Goal: Task Accomplishment & Management: Use online tool/utility

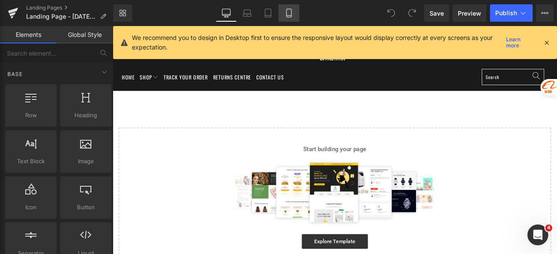
drag, startPoint x: 289, startPoint y: 12, endPoint x: 281, endPoint y: 17, distance: 9.4
click at [289, 12] on icon at bounding box center [289, 13] width 9 height 9
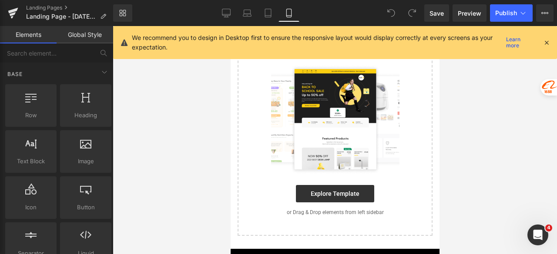
click at [548, 40] on icon at bounding box center [546, 43] width 8 height 8
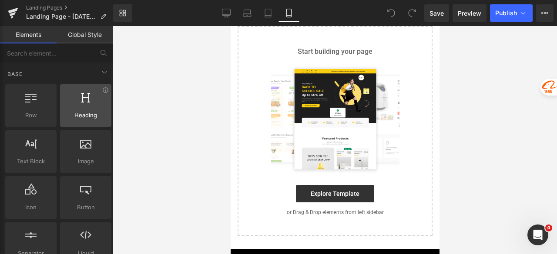
scroll to position [0, 0]
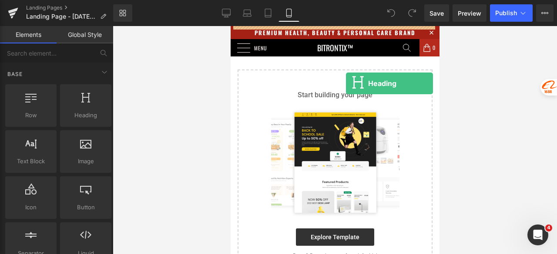
drag, startPoint x: 314, startPoint y: 127, endPoint x: 347, endPoint y: 81, distance: 56.5
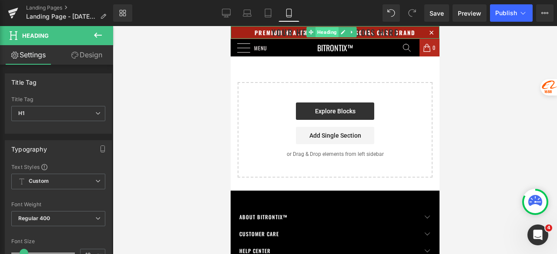
click at [321, 32] on span "Heading" at bounding box center [326, 32] width 23 height 10
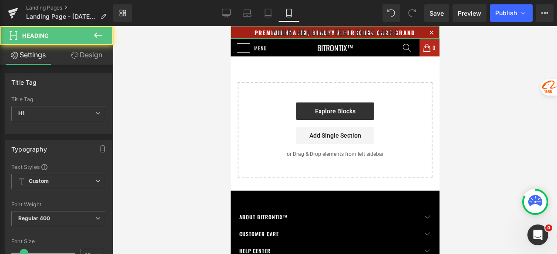
click at [89, 56] on link "Design" at bounding box center [86, 55] width 57 height 20
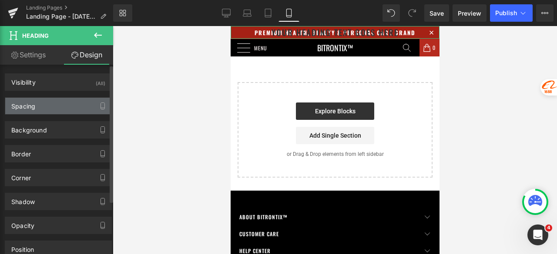
click at [44, 101] on div "Spacing" at bounding box center [58, 106] width 106 height 17
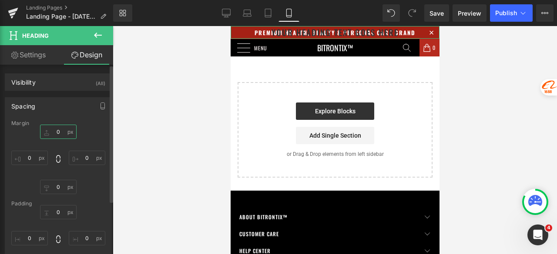
click at [62, 134] on input "0" at bounding box center [58, 132] width 37 height 14
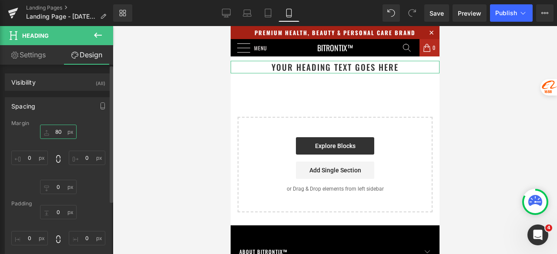
type input "8"
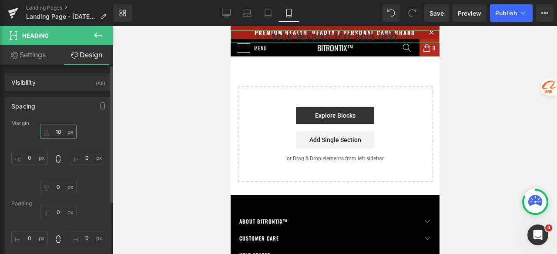
type input "100"
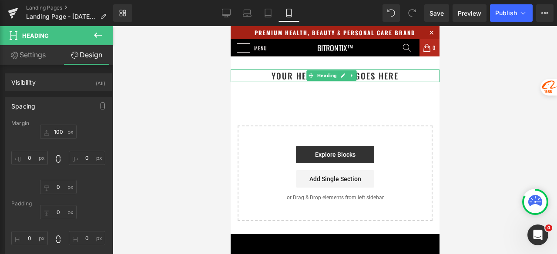
click at [401, 76] on h1 "Your heading text goes here" at bounding box center [334, 76] width 209 height 13
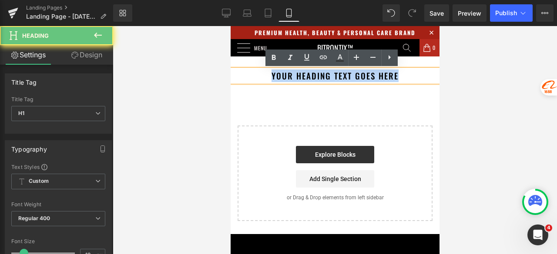
drag, startPoint x: 410, startPoint y: 77, endPoint x: 252, endPoint y: 77, distance: 158.3
click at [252, 77] on h1 "Your heading text goes here" at bounding box center [334, 76] width 209 height 13
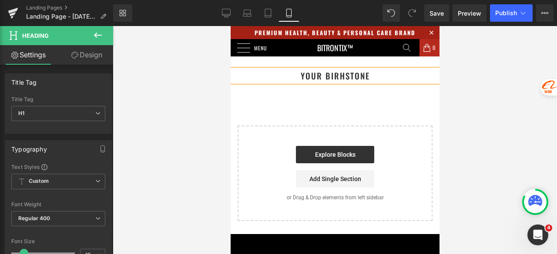
click at [334, 77] on h1 "your birhstone" at bounding box center [334, 76] width 209 height 13
click at [382, 76] on h1 "your birthstone" at bounding box center [334, 76] width 209 height 13
drag, startPoint x: 403, startPoint y: 77, endPoint x: 349, endPoint y: 77, distance: 53.9
click at [349, 77] on h1 "your birthstone is Garnet (Red)" at bounding box center [334, 76] width 209 height 13
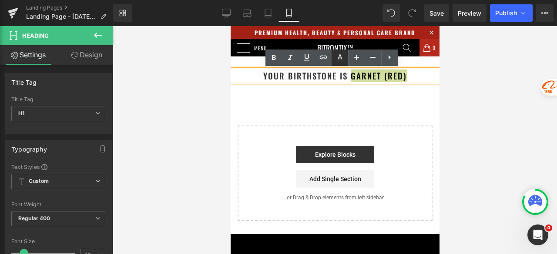
click at [341, 60] on icon at bounding box center [340, 58] width 10 height 10
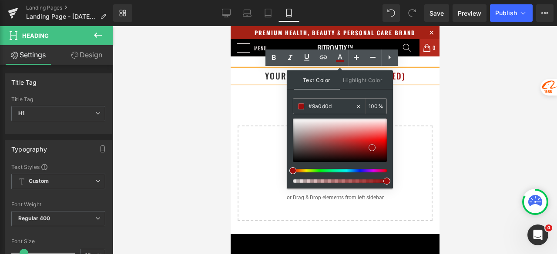
type input "#960d0d"
drag, startPoint x: 377, startPoint y: 145, endPoint x: 372, endPoint y: 148, distance: 5.7
click at [372, 148] on div at bounding box center [340, 141] width 94 height 44
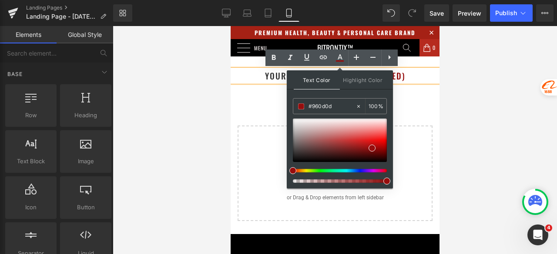
click at [428, 90] on div "your birthstone is Garnet (Red) Heading Select your layout" at bounding box center [334, 123] width 209 height 195
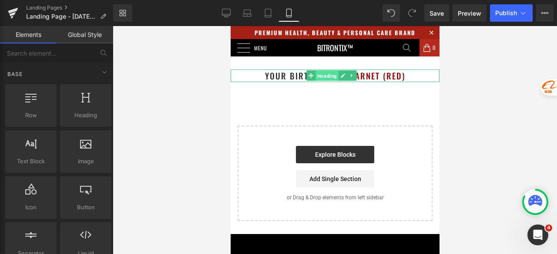
click at [329, 74] on span "Heading" at bounding box center [326, 76] width 23 height 10
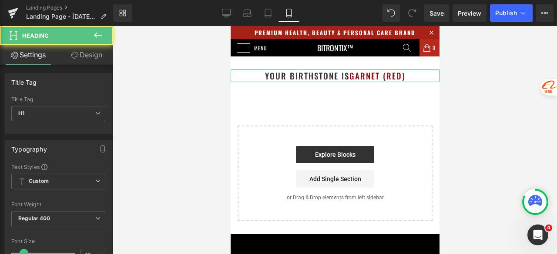
click at [91, 53] on link "Design" at bounding box center [86, 55] width 57 height 20
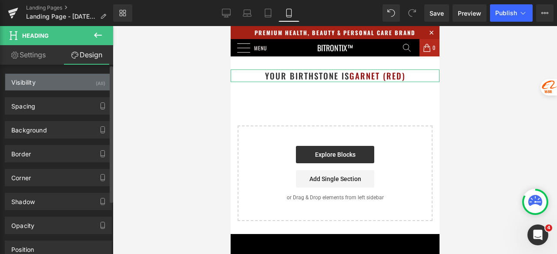
click at [60, 85] on div "Visibility (All)" at bounding box center [58, 82] width 106 height 17
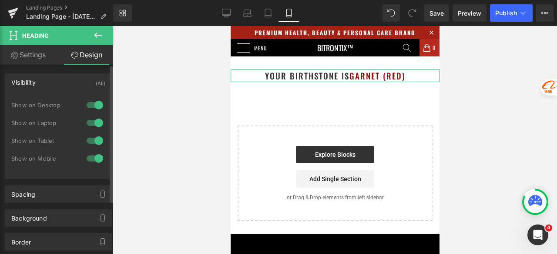
click at [92, 141] on div at bounding box center [94, 141] width 21 height 14
click at [89, 125] on div at bounding box center [94, 123] width 21 height 14
click at [88, 107] on div at bounding box center [94, 105] width 21 height 14
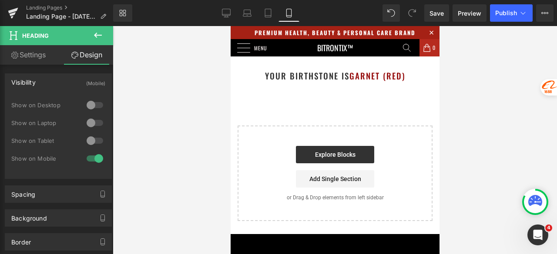
click at [96, 31] on icon at bounding box center [98, 35] width 10 height 10
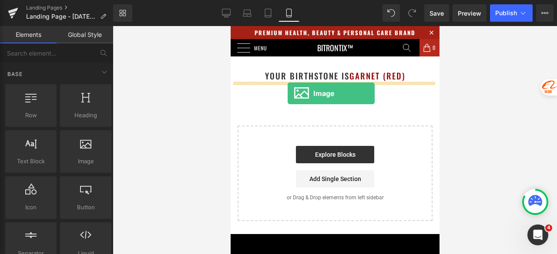
drag, startPoint x: 308, startPoint y: 179, endPoint x: 287, endPoint y: 94, distance: 87.9
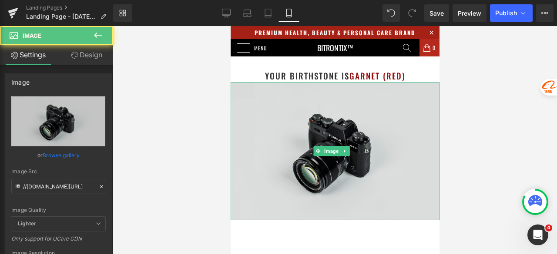
click at [318, 114] on img at bounding box center [334, 151] width 209 height 138
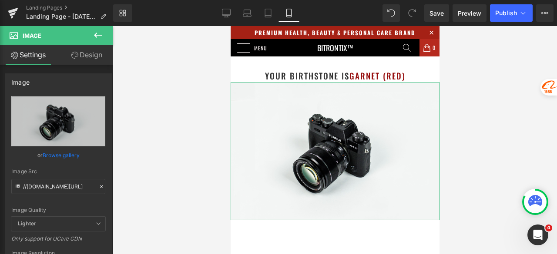
click at [95, 56] on link "Design" at bounding box center [86, 55] width 57 height 20
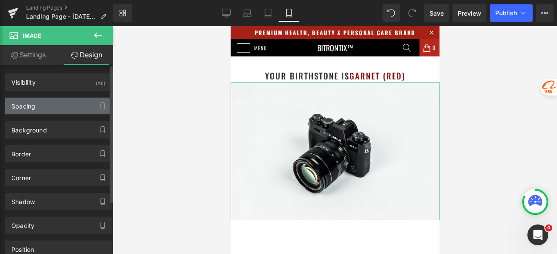
click at [48, 107] on div "Spacing" at bounding box center [58, 106] width 106 height 17
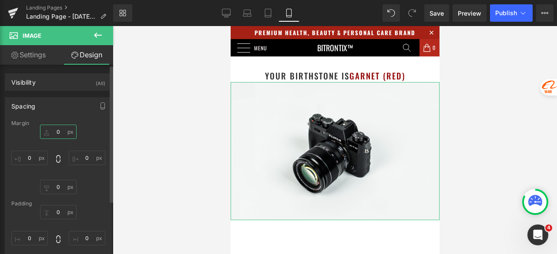
click at [60, 129] on input "0" at bounding box center [58, 132] width 37 height 14
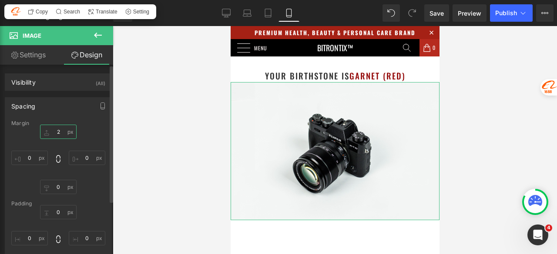
type input "20"
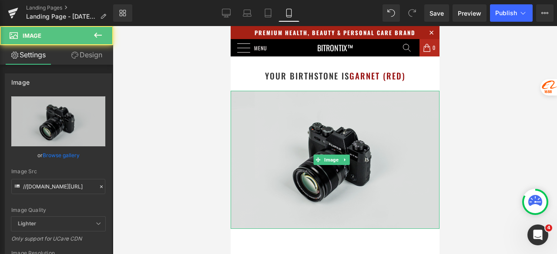
click at [291, 104] on img at bounding box center [334, 160] width 209 height 138
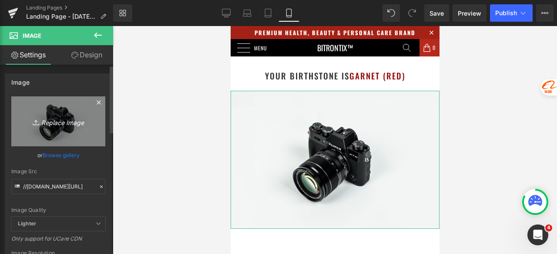
click at [63, 118] on icon "Replace Image" at bounding box center [58, 121] width 70 height 11
type input "C:\fakepath\ChatGPT Image [DATE], 03_19_05.png"
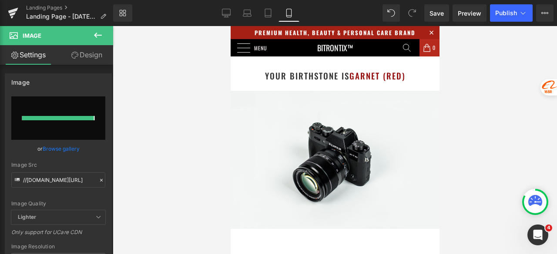
type input "[URL][DOMAIN_NAME][DATE]"
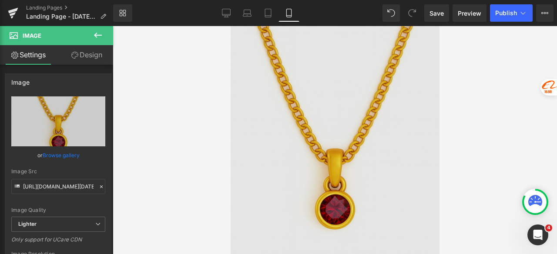
scroll to position [131, 0]
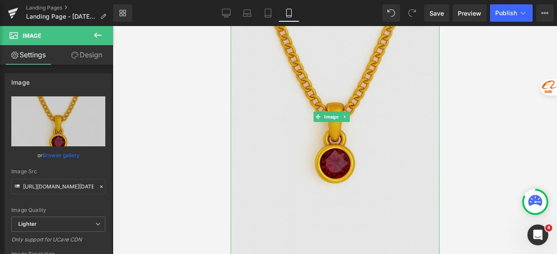
click at [323, 87] on img at bounding box center [334, 116] width 209 height 313
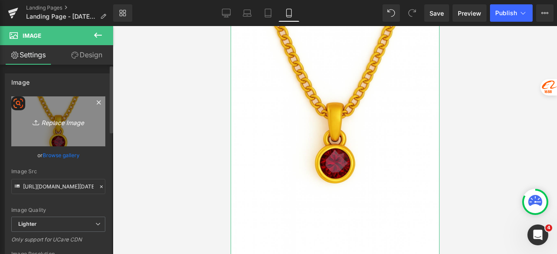
click at [57, 112] on link "Replace Image" at bounding box center [58, 122] width 94 height 50
type input "C:\fakepath\Untitled design - 2025-08-27T115828.978.png"
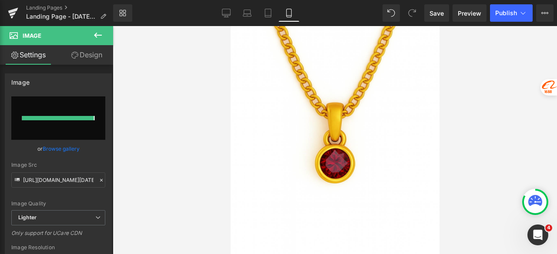
type input "[URL][DOMAIN_NAME]"
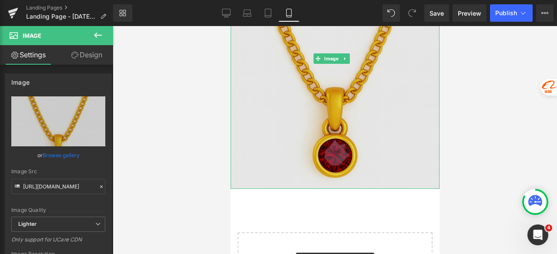
scroll to position [174, 0]
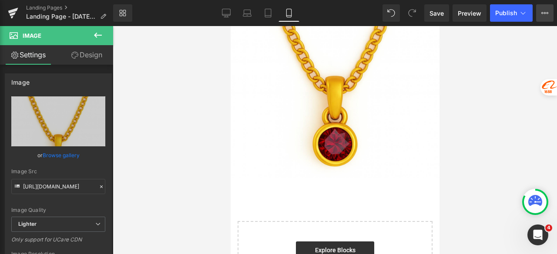
click at [547, 10] on icon at bounding box center [544, 13] width 7 height 7
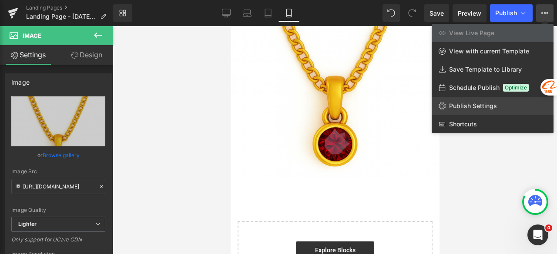
click at [488, 106] on span "Publish Settings" at bounding box center [473, 106] width 48 height 8
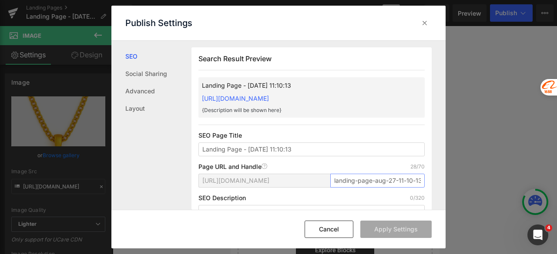
scroll to position [0, 3]
drag, startPoint x: 331, startPoint y: 179, endPoint x: 465, endPoint y: 181, distance: 133.1
click at [465, 181] on div "Publish Settings SEO Social Sharing Advanced Layout Search Result Preview Landi…" at bounding box center [278, 127] width 557 height 254
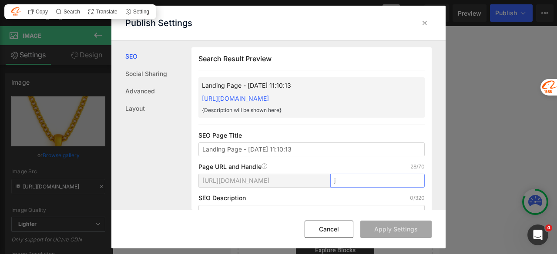
scroll to position [0, 0]
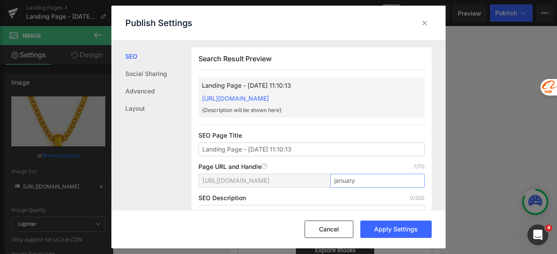
type input "january"
click at [374, 161] on div "Search Result Preview Landing Page - [DATE] 11:10:13 [URL][DOMAIN_NAME] {Descri…" at bounding box center [311, 154] width 240 height 214
drag, startPoint x: 365, startPoint y: 183, endPoint x: 318, endPoint y: 182, distance: 46.1
click at [318, 182] on div "[URL][DOMAIN_NAME] january" at bounding box center [311, 184] width 226 height 21
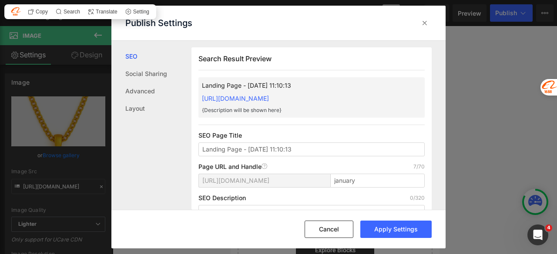
click at [349, 201] on div "SEO Description 0/320" at bounding box center [311, 198] width 226 height 7
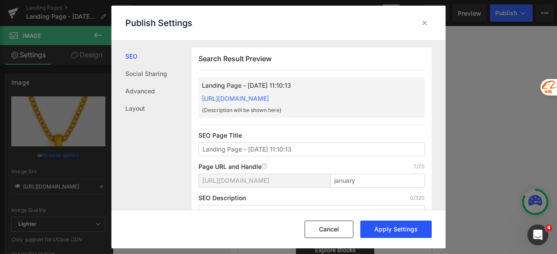
click at [386, 234] on button "Apply Settings" at bounding box center [395, 229] width 71 height 17
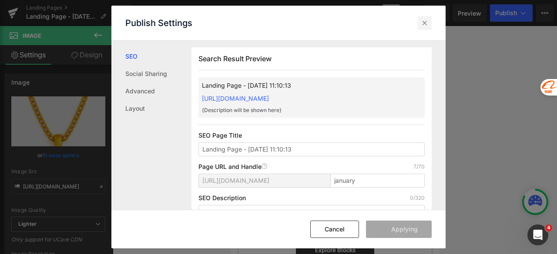
click at [426, 20] on icon at bounding box center [424, 23] width 9 height 9
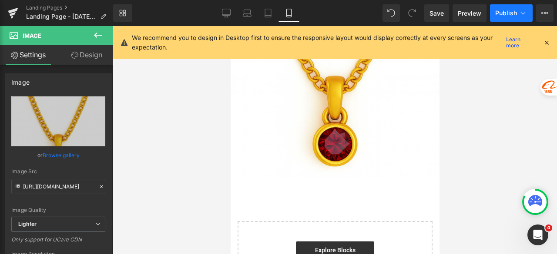
click at [505, 17] on button "Publish" at bounding box center [511, 12] width 43 height 17
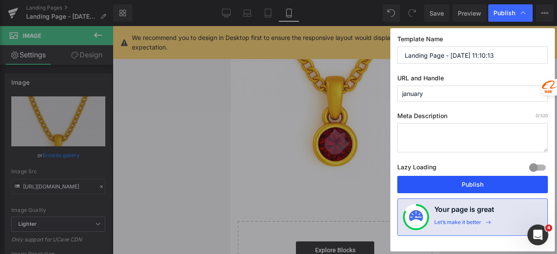
click at [464, 187] on button "Publish" at bounding box center [472, 184] width 151 height 17
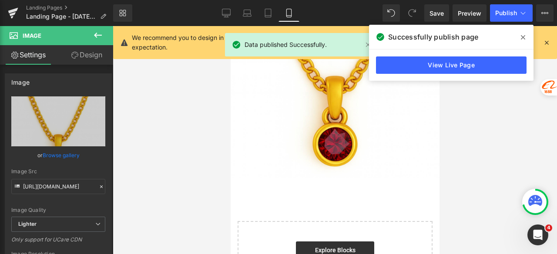
click at [526, 36] on span at bounding box center [523, 37] width 14 height 14
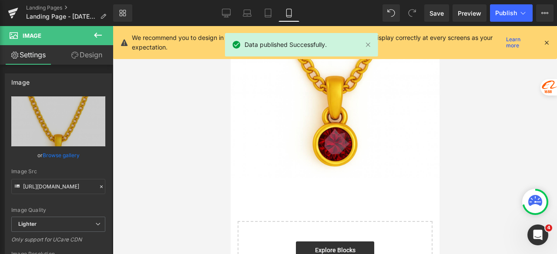
click at [546, 40] on icon at bounding box center [546, 43] width 8 height 8
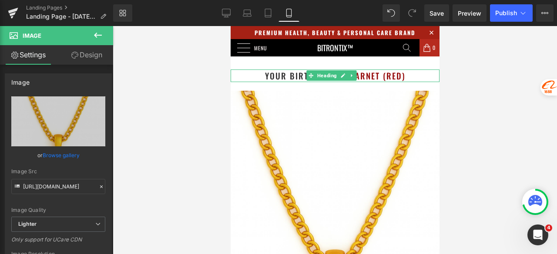
click at [260, 77] on h1 "your birthstone is Garnet (Red)" at bounding box center [334, 76] width 209 height 13
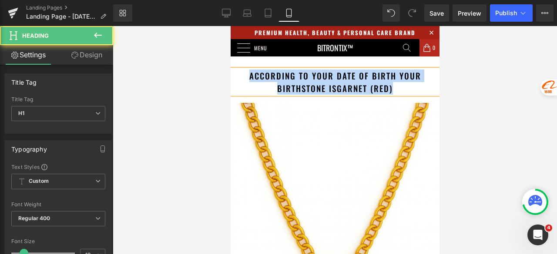
drag, startPoint x: 396, startPoint y: 92, endPoint x: 246, endPoint y: 72, distance: 150.9
click at [246, 72] on h1 "according to your date of birth your birthstone is [PERSON_NAME] (Red)" at bounding box center [334, 82] width 209 height 25
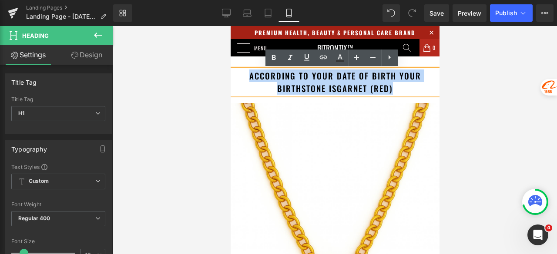
copy h1 "according to your date of birth your birthstone is [PERSON_NAME] (Red)"
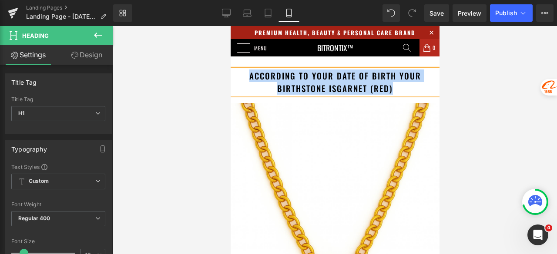
click at [358, 79] on h1 "according to your date of birth your birthstone is [PERSON_NAME] (Red)" at bounding box center [334, 82] width 209 height 25
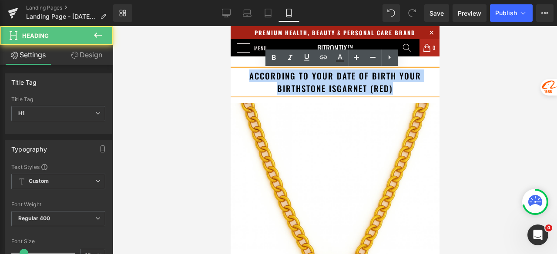
click at [385, 77] on h1 "according to your date of birth your birthstone is [PERSON_NAME] (Red)" at bounding box center [334, 82] width 209 height 25
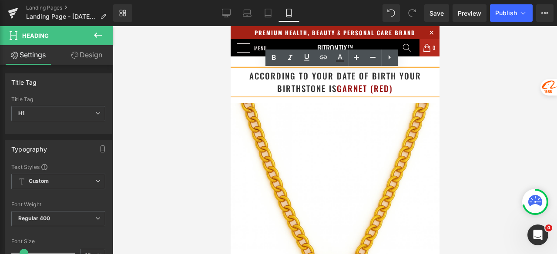
click at [390, 79] on h1 "according to your date of birth your birthstone is [PERSON_NAME] (Red)" at bounding box center [334, 82] width 209 height 25
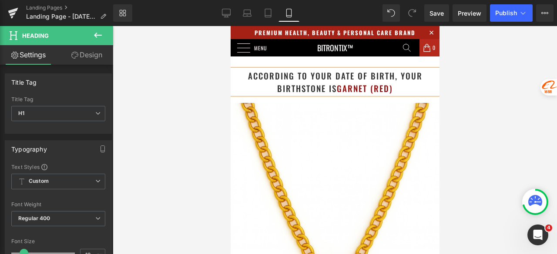
click at [477, 84] on div at bounding box center [335, 140] width 444 height 228
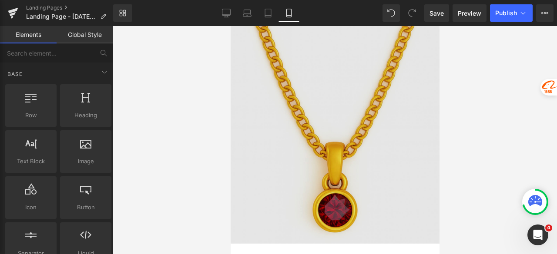
scroll to position [131, 0]
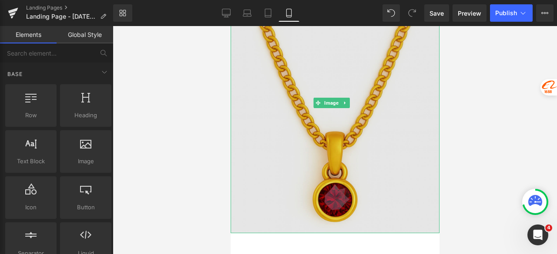
click at [334, 56] on img at bounding box center [334, 103] width 209 height 261
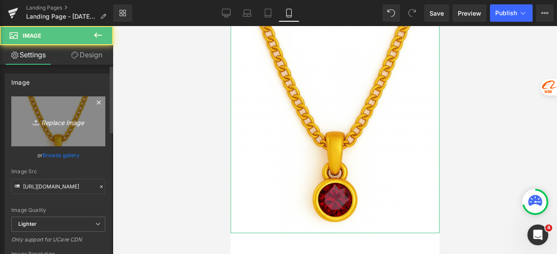
click at [60, 119] on icon "Replace Image" at bounding box center [58, 121] width 70 height 11
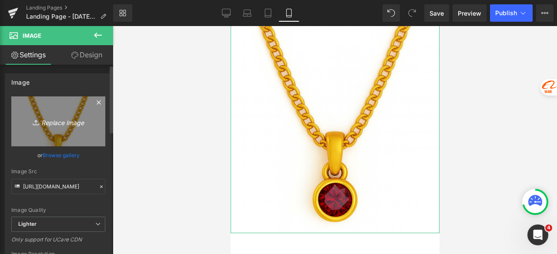
type input "C:\fakepath\Untitled design - 2025-08-27T120220.284.png"
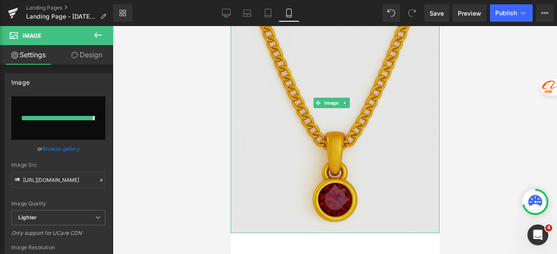
type input "[URL][DOMAIN_NAME]"
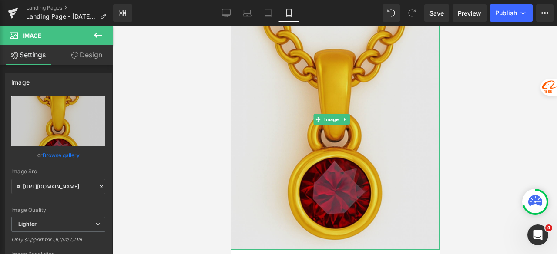
scroll to position [44, 0]
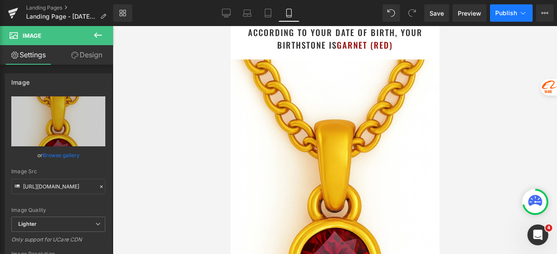
click at [501, 8] on button "Publish" at bounding box center [511, 12] width 43 height 17
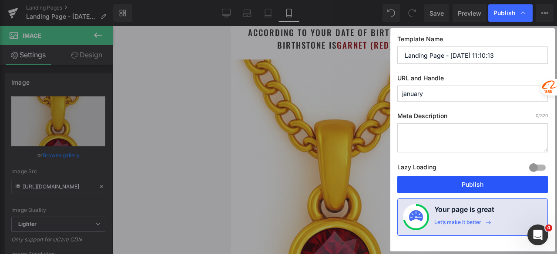
click at [469, 181] on button "Publish" at bounding box center [472, 184] width 151 height 17
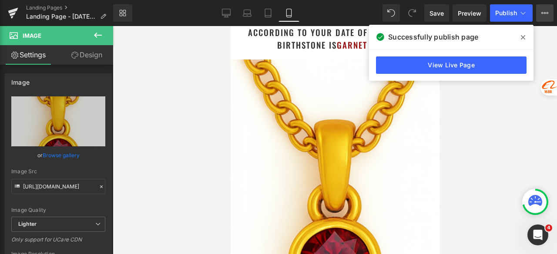
click at [548, 16] on icon at bounding box center [544, 13] width 7 height 7
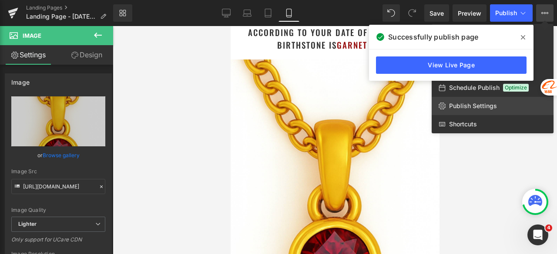
click at [478, 109] on span "Publish Settings" at bounding box center [473, 106] width 48 height 8
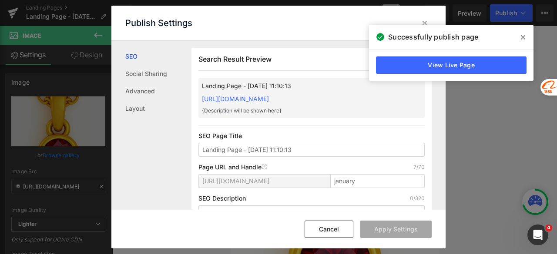
scroll to position [0, 0]
drag, startPoint x: 335, startPoint y: 228, endPoint x: 111, endPoint y: 178, distance: 228.9
click at [335, 228] on button "Cancel" at bounding box center [329, 229] width 49 height 17
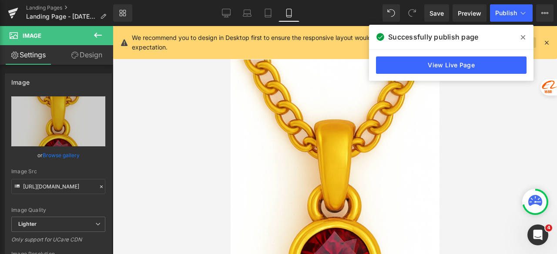
click at [522, 40] on icon at bounding box center [523, 37] width 4 height 7
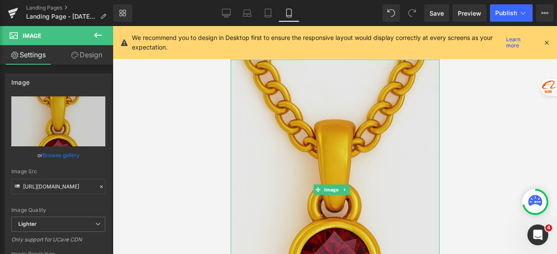
scroll to position [0, 0]
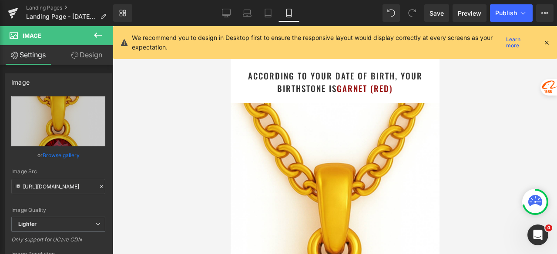
click at [378, 84] on span "Garnet (Red)" at bounding box center [364, 88] width 56 height 12
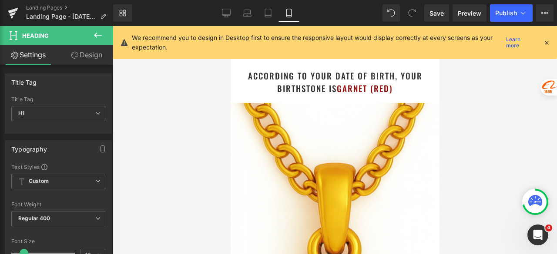
click at [85, 57] on link "Design" at bounding box center [86, 55] width 57 height 20
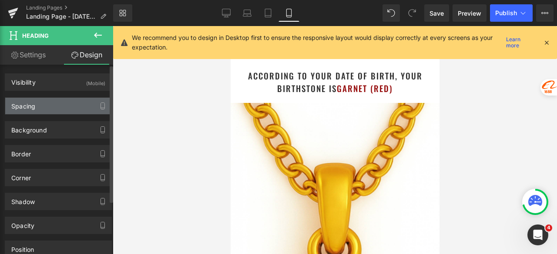
click at [40, 108] on div "Spacing" at bounding box center [58, 106] width 106 height 17
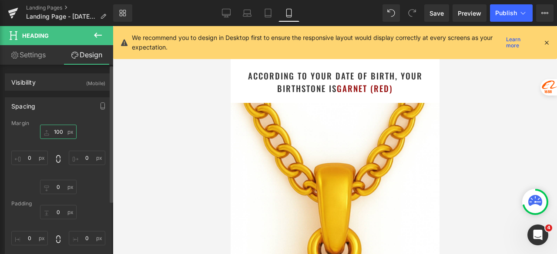
click at [58, 131] on input "100" at bounding box center [58, 132] width 37 height 14
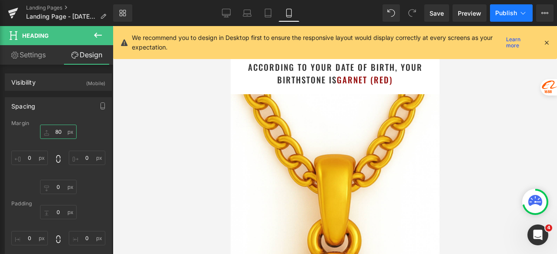
type input "80"
click at [494, 12] on button "Publish" at bounding box center [511, 12] width 43 height 17
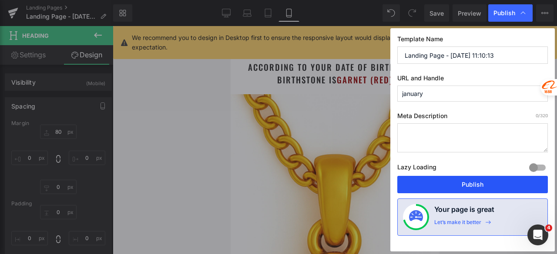
click at [495, 181] on button "Publish" at bounding box center [472, 184] width 151 height 17
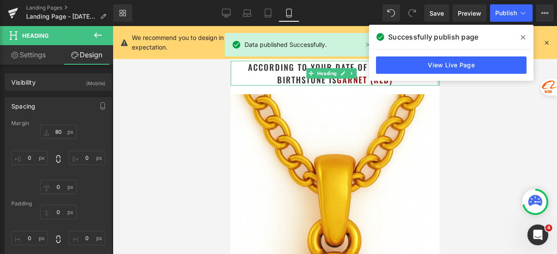
type input "0px"
drag, startPoint x: 663, startPoint y: 111, endPoint x: 432, endPoint y: 85, distance: 233.3
click at [437, 85] on div at bounding box center [438, 73] width 2 height 25
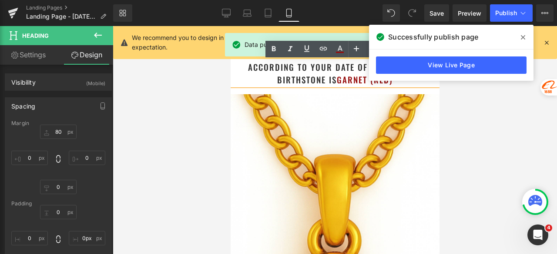
click at [521, 33] on span at bounding box center [523, 37] width 14 height 14
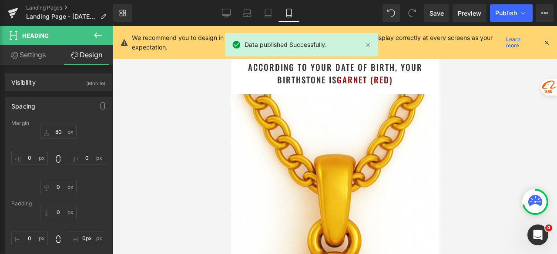
click at [346, 57] on div "Data published Successfully." at bounding box center [301, 46] width 153 height 27
drag, startPoint x: 577, startPoint y: 86, endPoint x: 371, endPoint y: 67, distance: 207.1
click at [351, 65] on h1 "according to your date of birth, your birthstone is [PERSON_NAME] (Red)" at bounding box center [334, 73] width 209 height 25
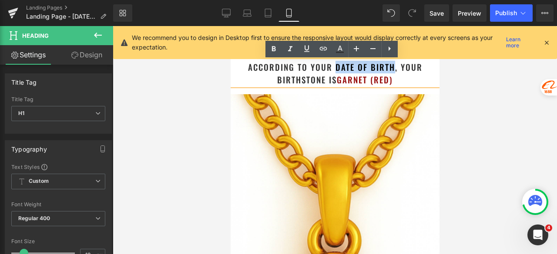
drag, startPoint x: 390, startPoint y: 69, endPoint x: 331, endPoint y: 70, distance: 58.7
click at [331, 70] on h1 "according to your date of birth, your birthstone is [PERSON_NAME] (Red)" at bounding box center [334, 73] width 209 height 25
click at [361, 80] on span "Garnet (Red)" at bounding box center [364, 80] width 56 height 12
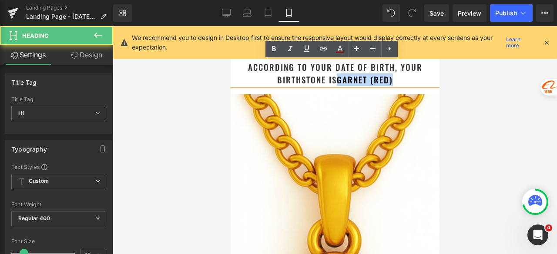
drag, startPoint x: 346, startPoint y: 81, endPoint x: 332, endPoint y: 81, distance: 13.9
click at [332, 81] on h1 "according to your date of birth, your birthstone is [PERSON_NAME] (Red)" at bounding box center [334, 73] width 209 height 25
click at [340, 50] on icon at bounding box center [340, 49] width 10 height 10
type input "#333333"
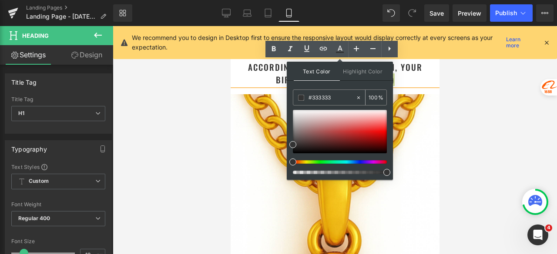
drag, startPoint x: 340, startPoint y: 94, endPoint x: 303, endPoint y: 95, distance: 37.4
click at [303, 95] on div "#333333" at bounding box center [324, 97] width 62 height 15
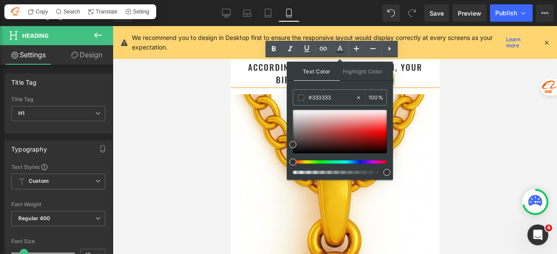
click at [457, 81] on div at bounding box center [335, 140] width 444 height 228
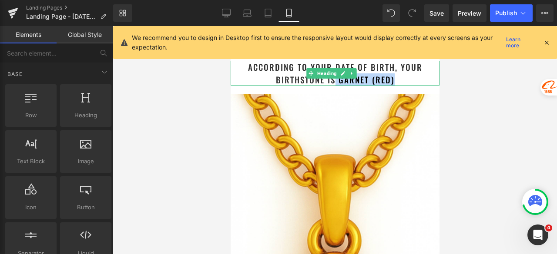
click at [354, 81] on h1 "according to your date of birth, your birthstone is [PERSON_NAME] (Red)" at bounding box center [334, 73] width 209 height 25
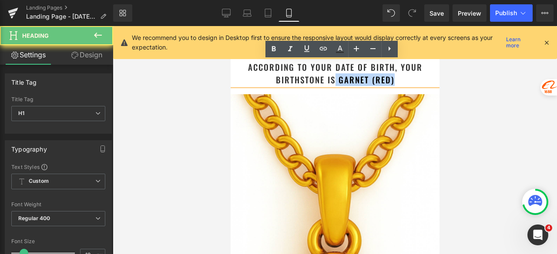
click at [354, 81] on h1 "according to your date of birth, your birthstone is [PERSON_NAME] (Red)" at bounding box center [334, 73] width 209 height 25
click at [405, 79] on h1 "according to your date of birth, your birthstone is [PERSON_NAME] (Red)" at bounding box center [334, 73] width 209 height 25
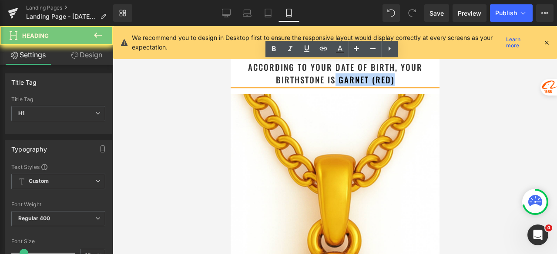
click at [397, 81] on h1 "according to your date of birth, your birthstone is [PERSON_NAME] (Red)" at bounding box center [334, 73] width 209 height 25
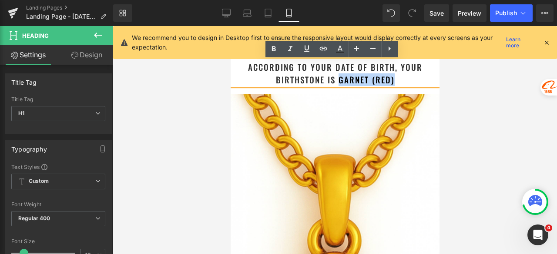
drag, startPoint x: 398, startPoint y: 80, endPoint x: 335, endPoint y: 82, distance: 63.1
click at [335, 82] on h1 "according to your date of birth, your birthstone is [PERSON_NAME] (Red)" at bounding box center [334, 73] width 209 height 25
click at [339, 52] on icon at bounding box center [340, 52] width 8 height 1
type input "100"
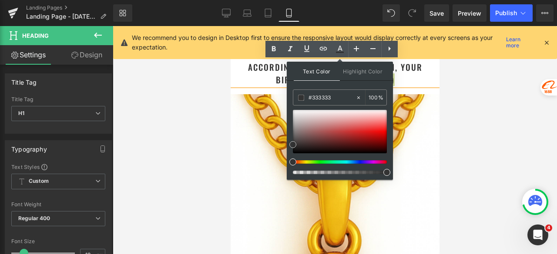
type input "#ba0b0b"
click at [374, 136] on div at bounding box center [340, 132] width 94 height 44
click at [420, 75] on h1 "according to your date of birth, your birthstone is [PERSON_NAME] (Red)" at bounding box center [334, 73] width 209 height 25
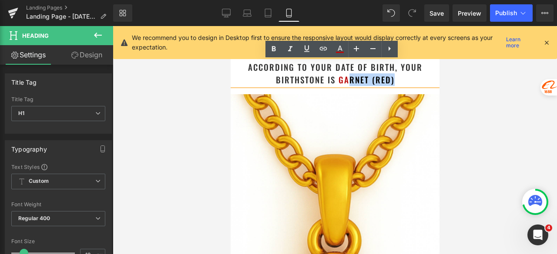
drag, startPoint x: 399, startPoint y: 82, endPoint x: 345, endPoint y: 83, distance: 54.4
click at [345, 83] on h1 "according to your date of birth, your birthstone is [PERSON_NAME] (Red)" at bounding box center [334, 73] width 209 height 25
click at [393, 84] on h1 "according to your date of birth, your birthstone is [PERSON_NAME] (Red)" at bounding box center [334, 73] width 209 height 25
click at [398, 81] on h1 "according to your date of birth, your birthstone is [PERSON_NAME] (Red)" at bounding box center [334, 73] width 209 height 25
drag, startPoint x: 398, startPoint y: 80, endPoint x: 335, endPoint y: 80, distance: 62.6
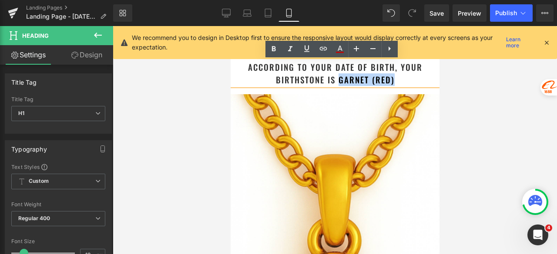
click at [335, 80] on h1 "according to your date of birth, your birthstone is [PERSON_NAME] (Red)" at bounding box center [334, 73] width 209 height 25
click at [342, 49] on icon at bounding box center [340, 49] width 10 height 10
type input "100"
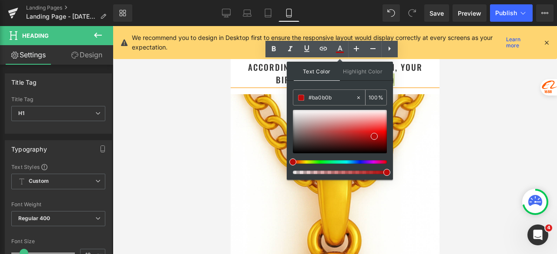
drag, startPoint x: 339, startPoint y: 97, endPoint x: 310, endPoint y: 97, distance: 29.6
click at [310, 97] on input "#ba0b0b" at bounding box center [331, 98] width 47 height 10
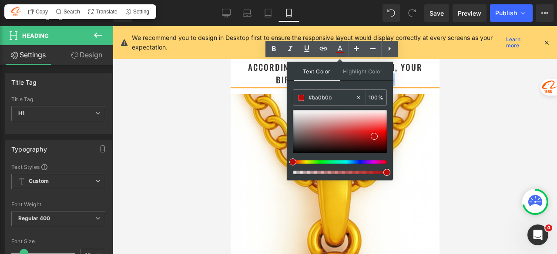
click at [409, 80] on h1 "according to your date of birth, your birthstone is [PERSON_NAME] (Red)" at bounding box center [334, 73] width 209 height 25
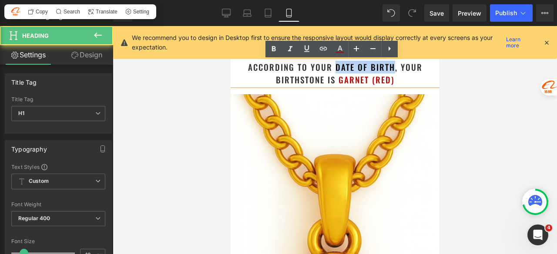
drag, startPoint x: 389, startPoint y: 67, endPoint x: 332, endPoint y: 67, distance: 57.0
click at [332, 67] on h1 "according to your date of birth, your birthstone is [PERSON_NAME] (Red)" at bounding box center [334, 73] width 209 height 25
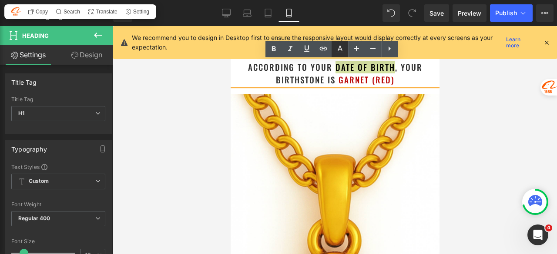
click at [345, 49] on link at bounding box center [339, 49] width 17 height 17
type input "#333333"
type input "100"
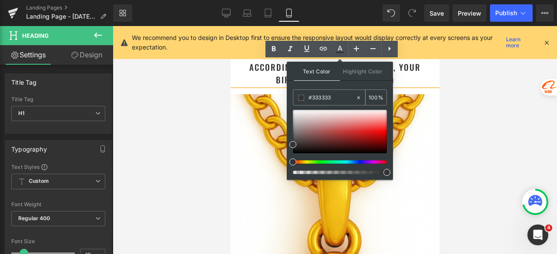
drag, startPoint x: 336, startPoint y: 97, endPoint x: 294, endPoint y: 97, distance: 42.2
click at [294, 97] on div "#333333" at bounding box center [324, 97] width 62 height 15
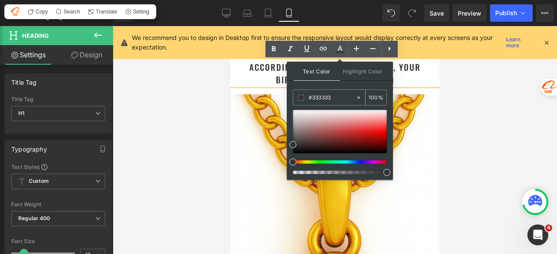
paste input "ba0b0b"
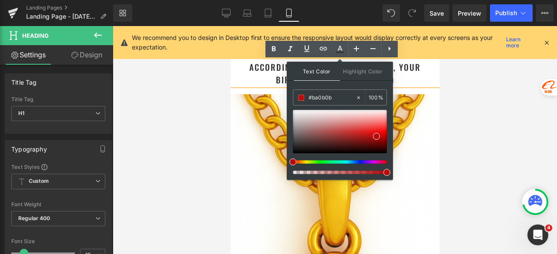
click at [408, 80] on h1 "according to your date of birth , your birthstone is [PERSON_NAME] (Red)" at bounding box center [334, 73] width 209 height 25
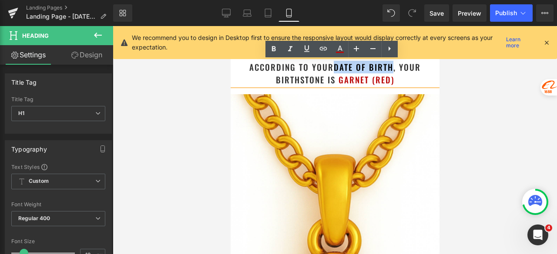
drag, startPoint x: 390, startPoint y: 67, endPoint x: 331, endPoint y: 67, distance: 59.2
click at [331, 67] on h1 "according to your date of birth , your birthstone is [PERSON_NAME] (Red)" at bounding box center [334, 73] width 209 height 25
click at [340, 51] on icon at bounding box center [340, 49] width 10 height 10
type input "#333333"
type input "100"
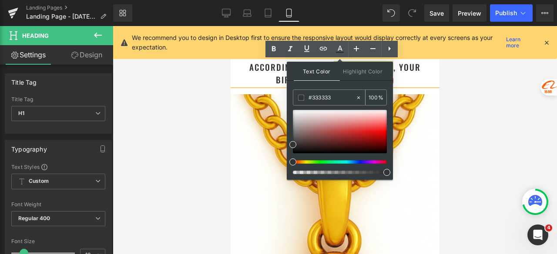
drag, startPoint x: 318, startPoint y: 99, endPoint x: 307, endPoint y: 100, distance: 11.0
click at [307, 100] on div "#333333" at bounding box center [324, 97] width 62 height 15
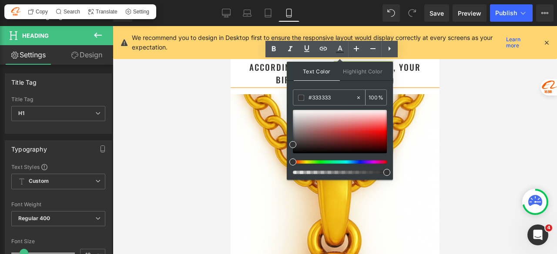
paste input "ba0b0b"
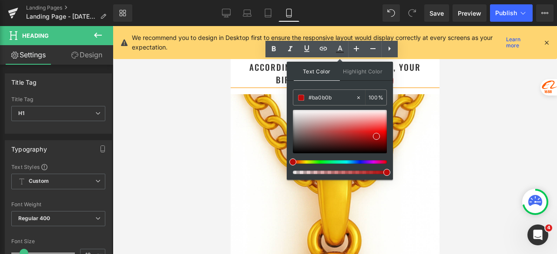
click at [401, 78] on h1 "according to your date of birth , your birthstone is [PERSON_NAME] (Red)" at bounding box center [334, 73] width 209 height 25
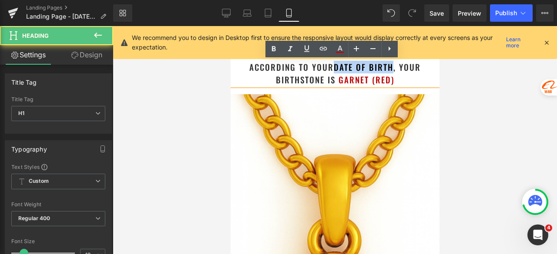
drag, startPoint x: 391, startPoint y: 65, endPoint x: 331, endPoint y: 67, distance: 60.0
click at [331, 67] on h1 "according to your date of birth , your birthstone is [PERSON_NAME] (Red)" at bounding box center [334, 73] width 209 height 25
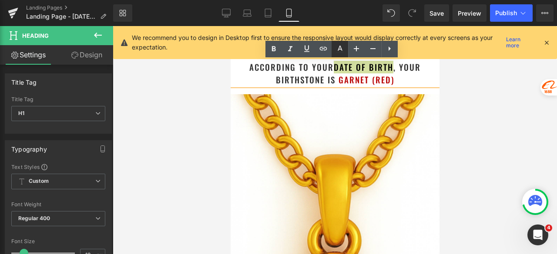
click at [338, 56] on link at bounding box center [339, 49] width 17 height 17
type input "#333333"
type input "100"
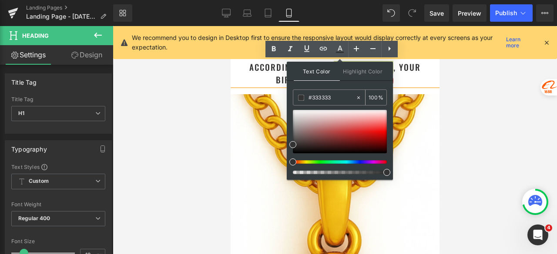
drag, startPoint x: 341, startPoint y: 96, endPoint x: 298, endPoint y: 95, distance: 43.1
click at [298, 95] on div "#333333" at bounding box center [324, 97] width 62 height 15
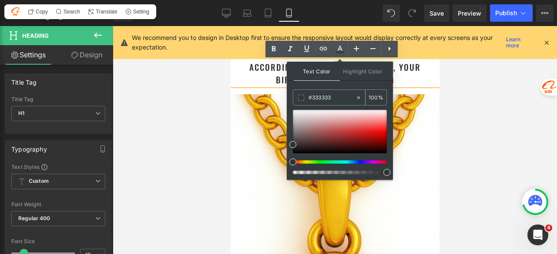
paste input "ba0b0b"
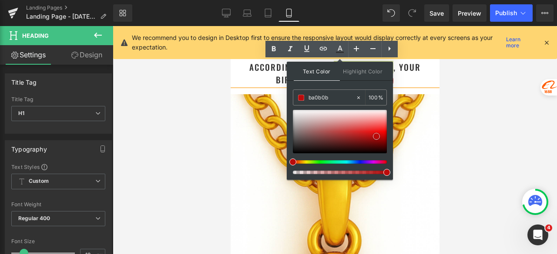
type input "#ba0b0b"
click at [375, 135] on span at bounding box center [376, 136] width 7 height 7
click at [376, 136] on span at bounding box center [376, 136] width 7 height 7
click at [418, 81] on h1 "according to your date of birth , your birthstone is [PERSON_NAME] (Red)" at bounding box center [334, 73] width 209 height 25
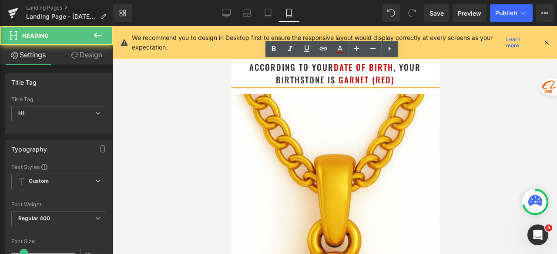
click at [480, 91] on div at bounding box center [335, 140] width 444 height 228
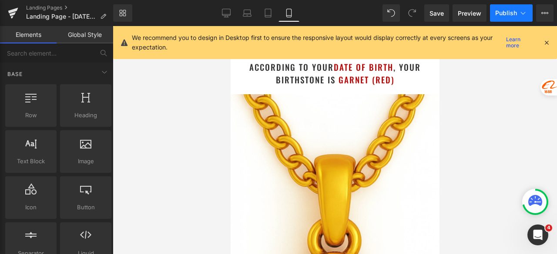
click at [505, 13] on span "Publish" at bounding box center [506, 13] width 22 height 7
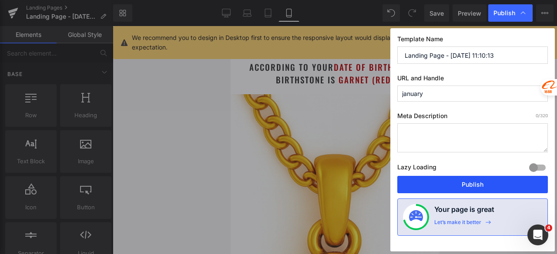
click at [486, 181] on button "Publish" at bounding box center [472, 184] width 151 height 17
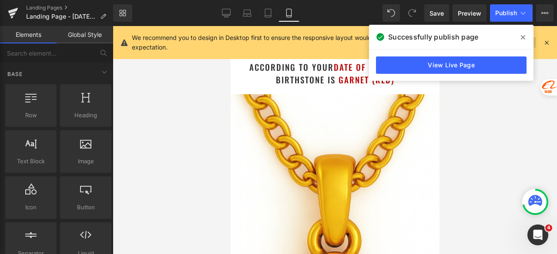
drag, startPoint x: 522, startPoint y: 36, endPoint x: 517, endPoint y: 38, distance: 5.5
click at [522, 36] on icon at bounding box center [523, 37] width 4 height 7
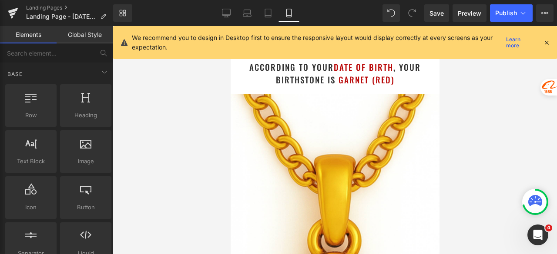
click at [546, 42] on icon at bounding box center [546, 43] width 8 height 8
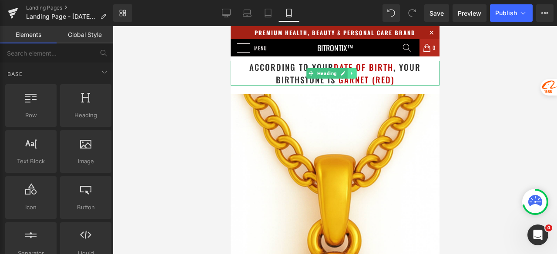
click at [351, 74] on icon at bounding box center [351, 73] width 5 height 5
click at [347, 75] on icon at bounding box center [347, 73] width 5 height 5
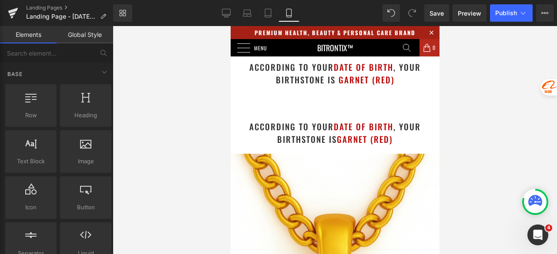
click at [469, 84] on div at bounding box center [335, 140] width 444 height 228
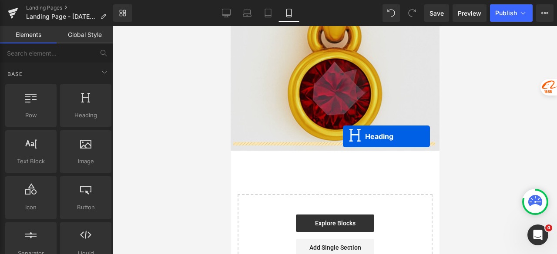
drag, startPoint x: 325, startPoint y: 130, endPoint x: 342, endPoint y: 137, distance: 19.0
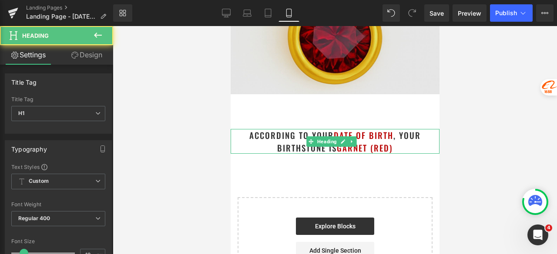
scroll to position [204, 0]
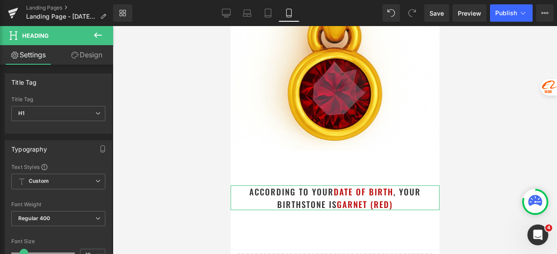
click at [82, 53] on link "Design" at bounding box center [86, 55] width 57 height 20
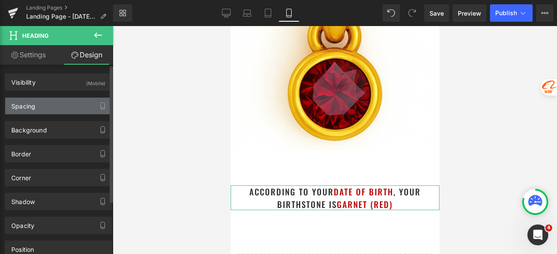
click at [54, 104] on div "Spacing" at bounding box center [58, 106] width 106 height 17
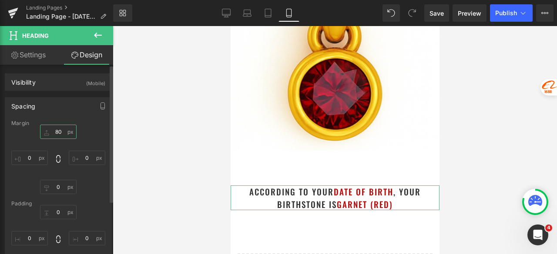
click at [56, 131] on input "80" at bounding box center [58, 132] width 37 height 14
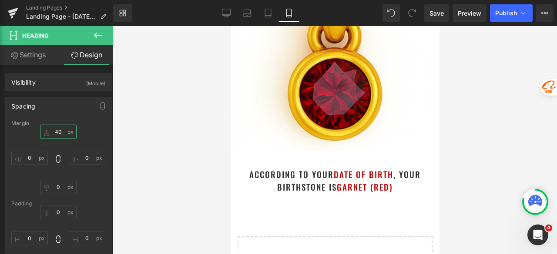
type input "40"
